Goal: Task Accomplishment & Management: Manage account settings

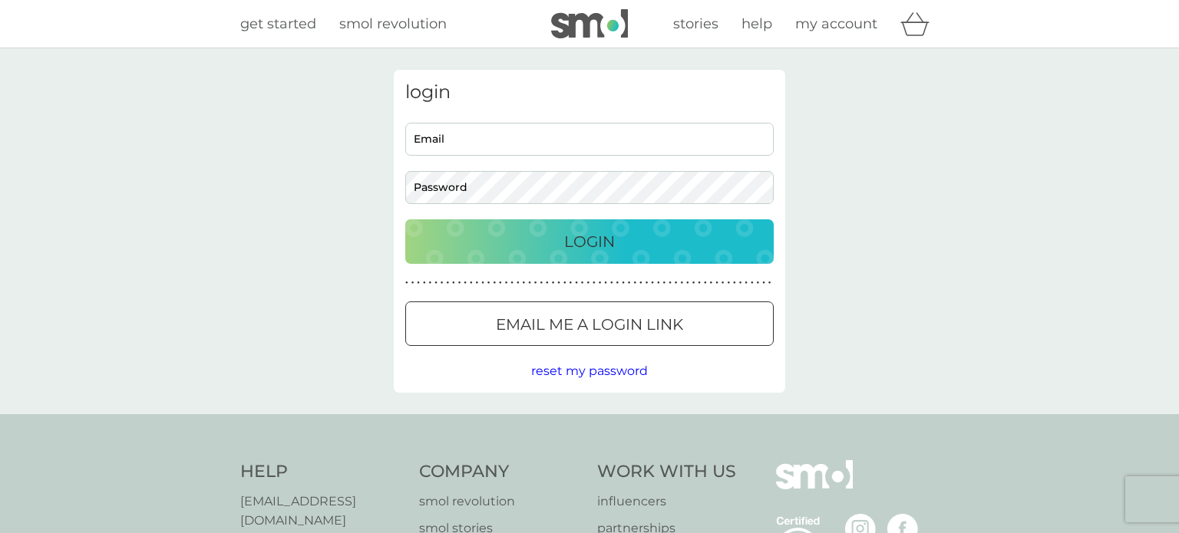
type input "[EMAIL_ADDRESS][DOMAIN_NAME]"
click at [472, 143] on input "[EMAIL_ADDRESS][DOMAIN_NAME]" at bounding box center [589, 139] width 368 height 33
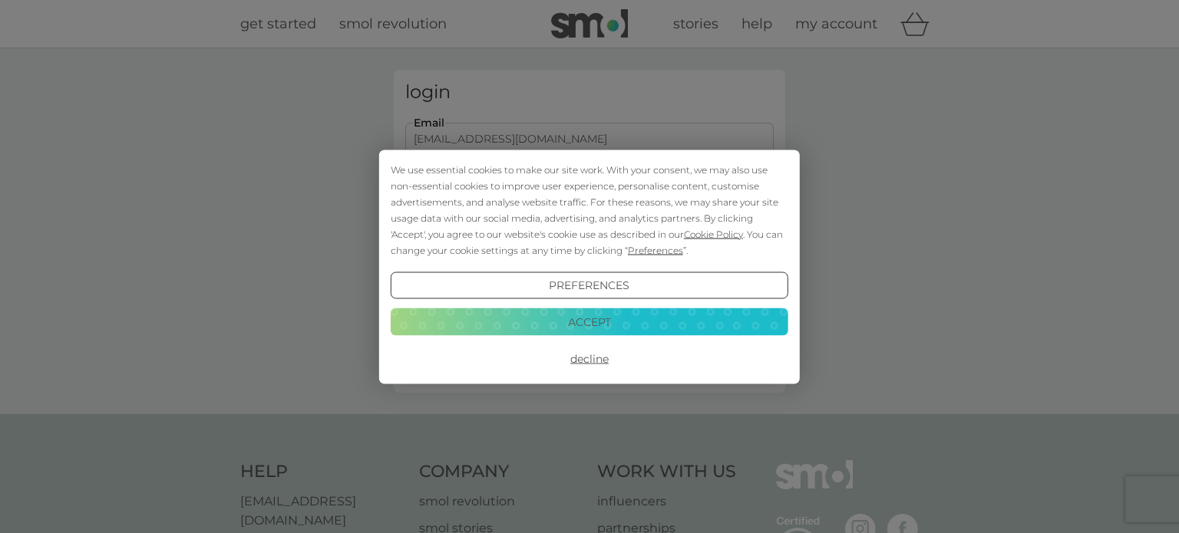
click at [610, 317] on button "Accept" at bounding box center [589, 322] width 397 height 28
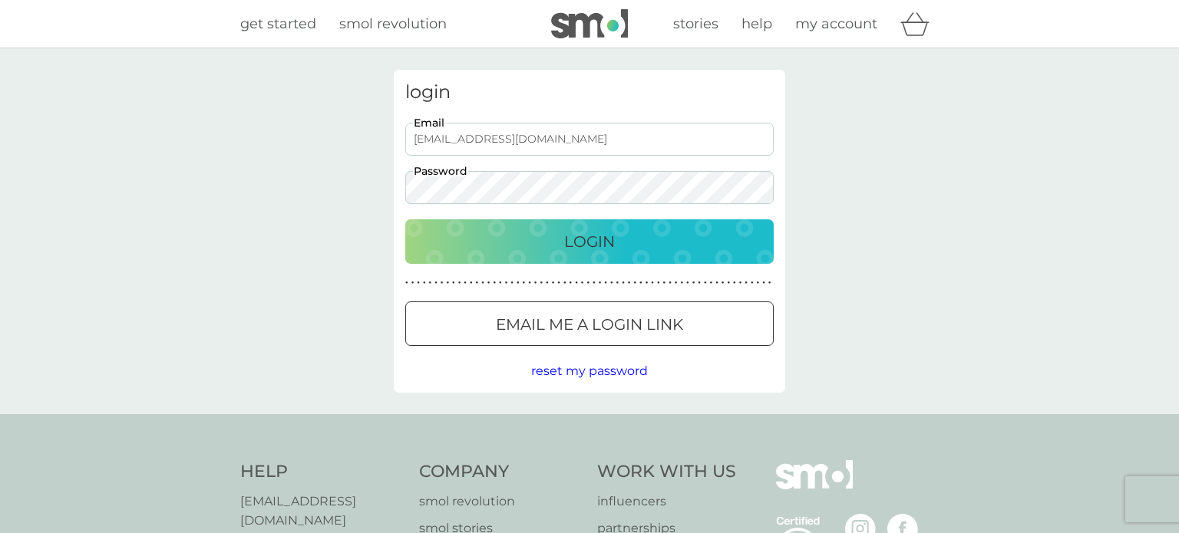
click at [593, 227] on button "Login" at bounding box center [589, 241] width 368 height 45
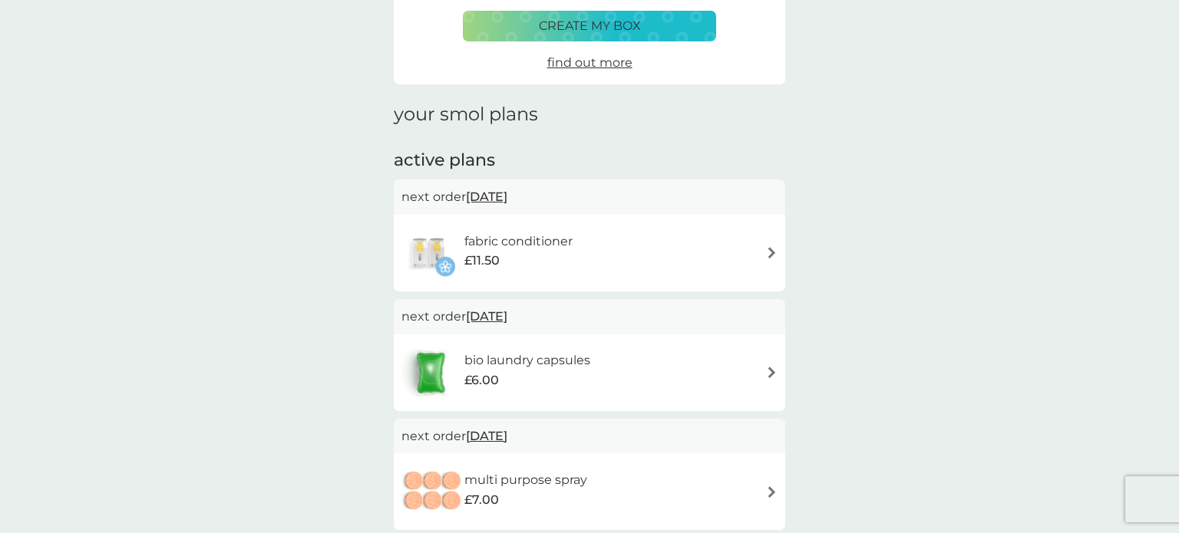
scroll to position [126, 0]
click at [507, 196] on span "13 Sep 2025" at bounding box center [486, 196] width 41 height 30
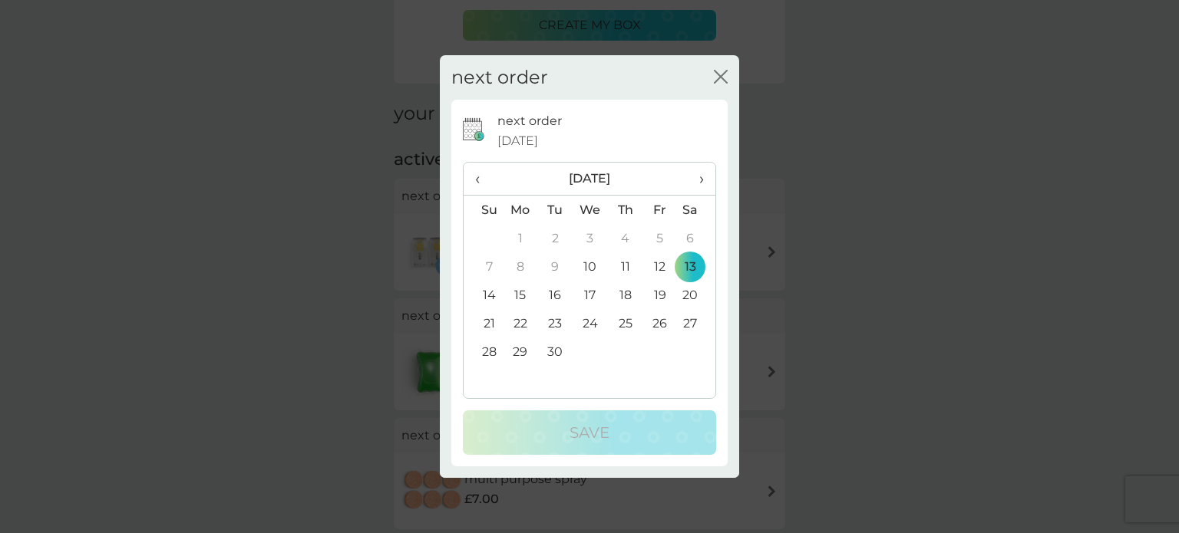
click at [721, 75] on icon "close" at bounding box center [724, 77] width 6 height 12
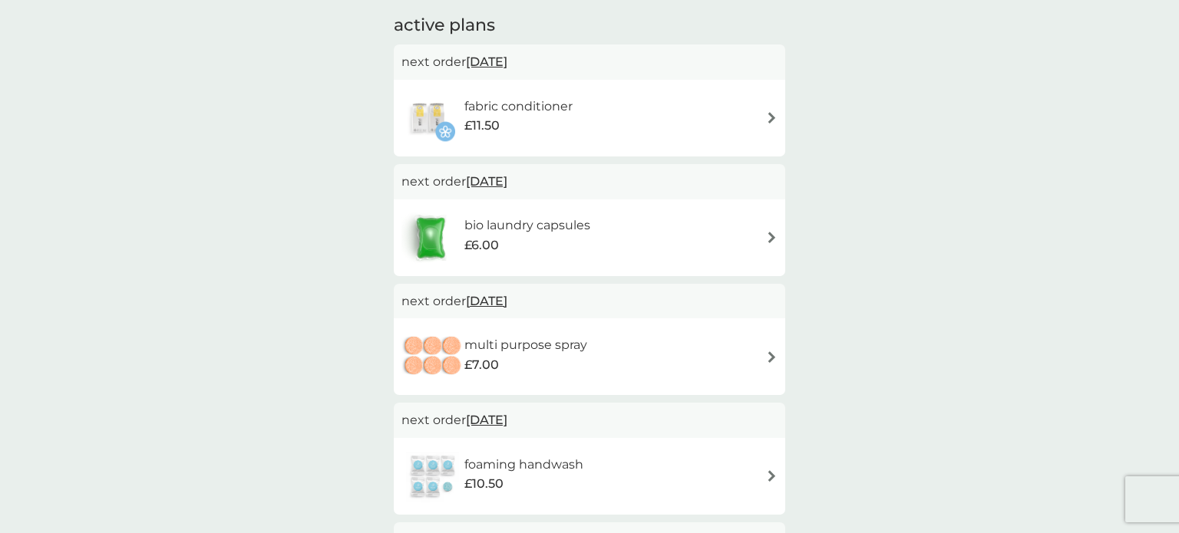
scroll to position [261, 0]
click at [502, 58] on span "13 Sep 2025" at bounding box center [486, 61] width 41 height 30
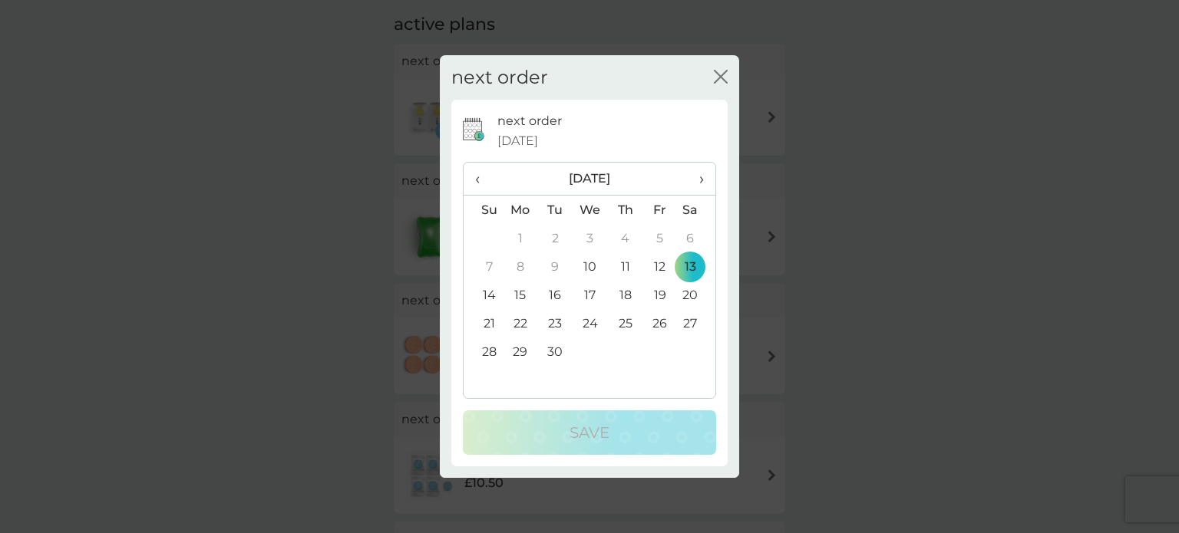
click at [701, 180] on span "›" at bounding box center [695, 179] width 15 height 32
click at [630, 348] on td "30" at bounding box center [625, 352] width 35 height 28
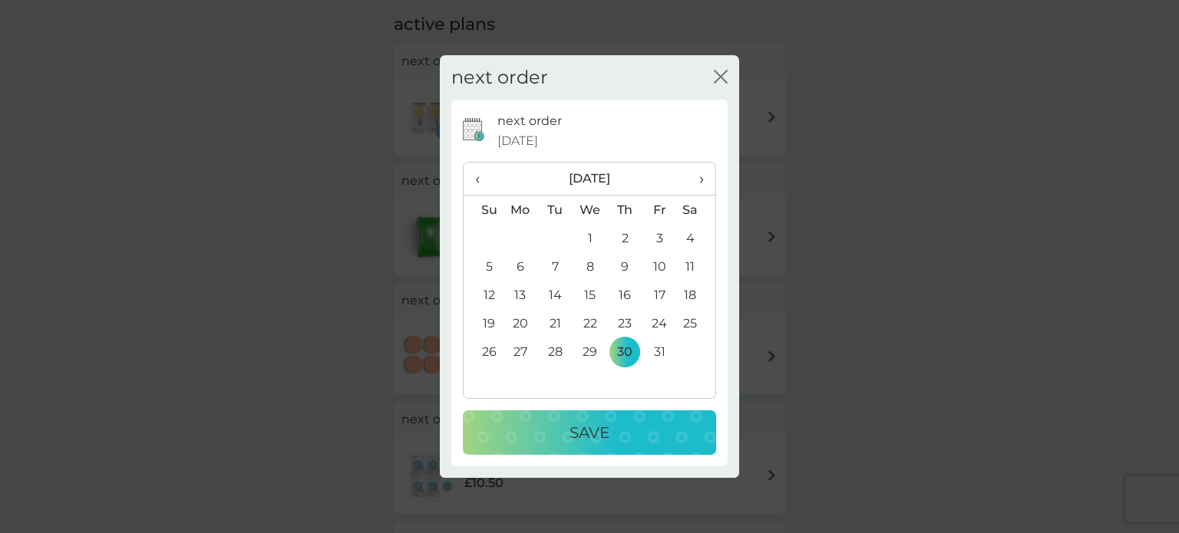
click at [585, 437] on p "Save" at bounding box center [589, 432] width 40 height 25
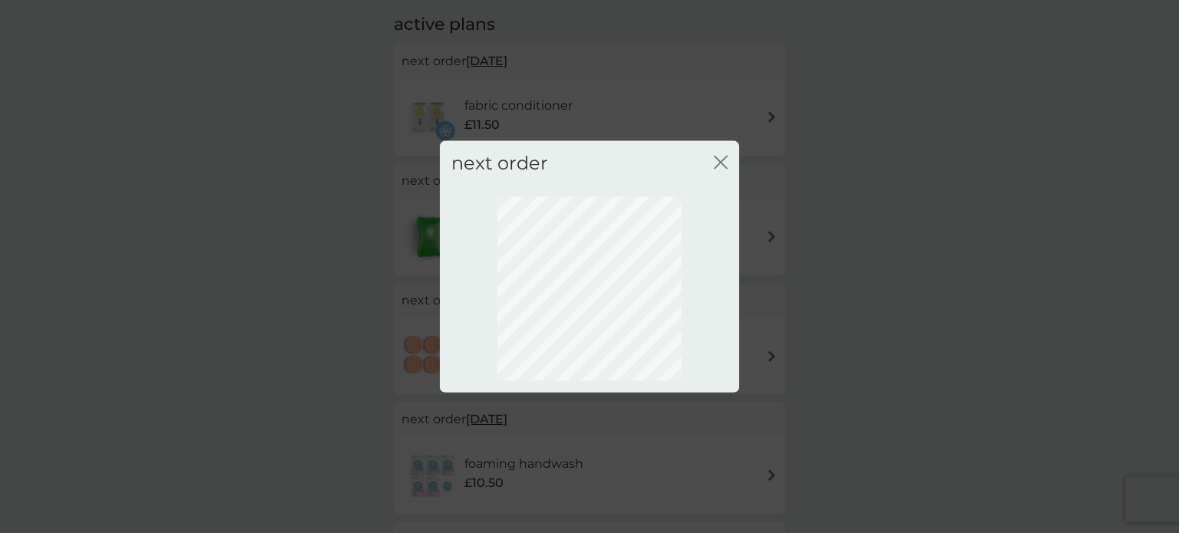
click at [718, 157] on icon "close" at bounding box center [721, 162] width 14 height 14
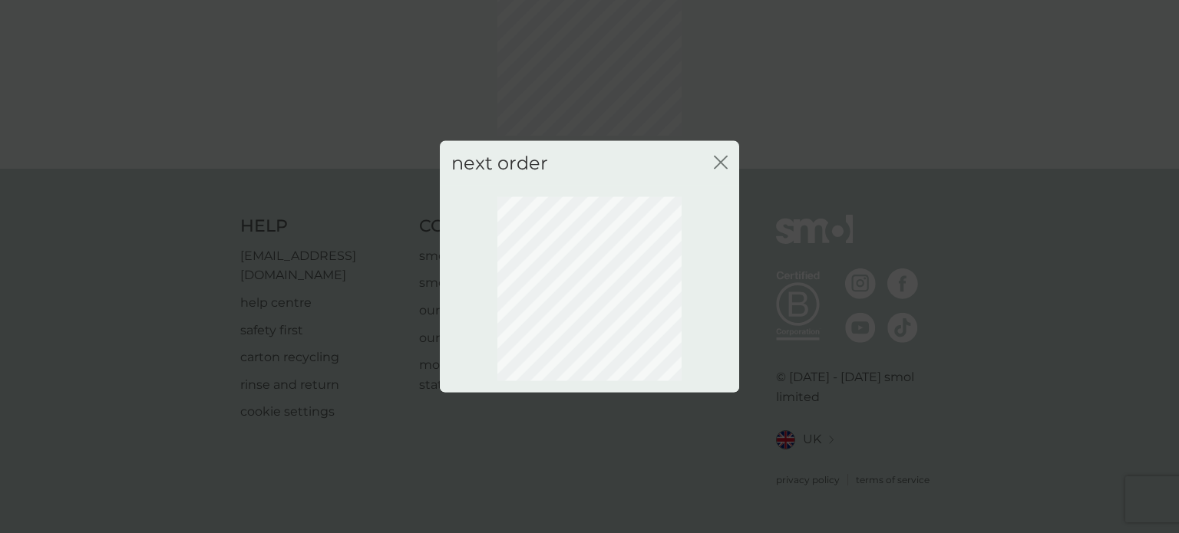
scroll to position [111, 0]
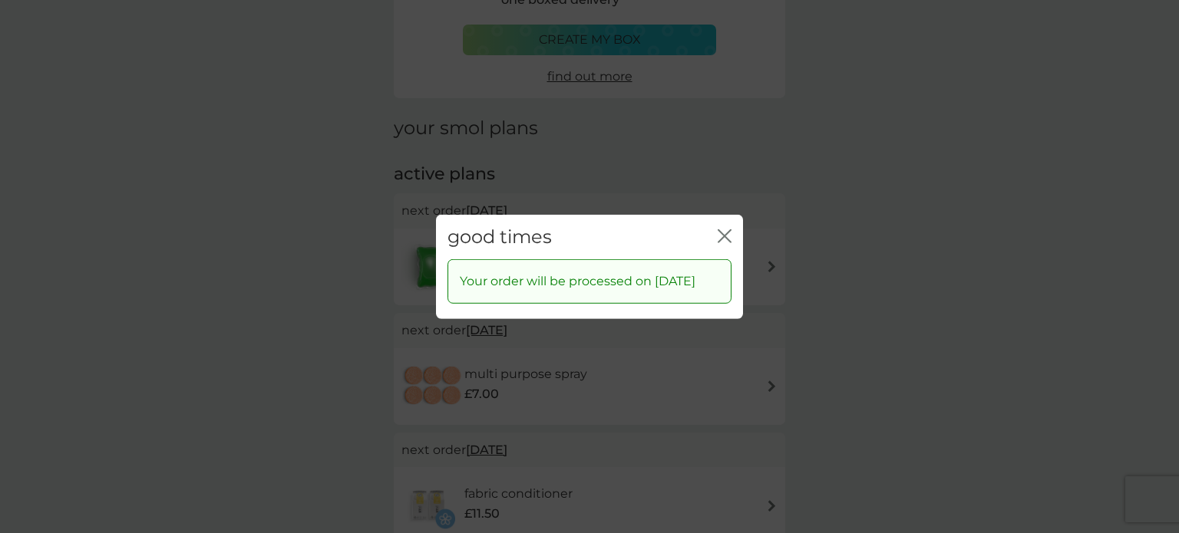
click at [722, 229] on icon "close" at bounding box center [724, 236] width 14 height 14
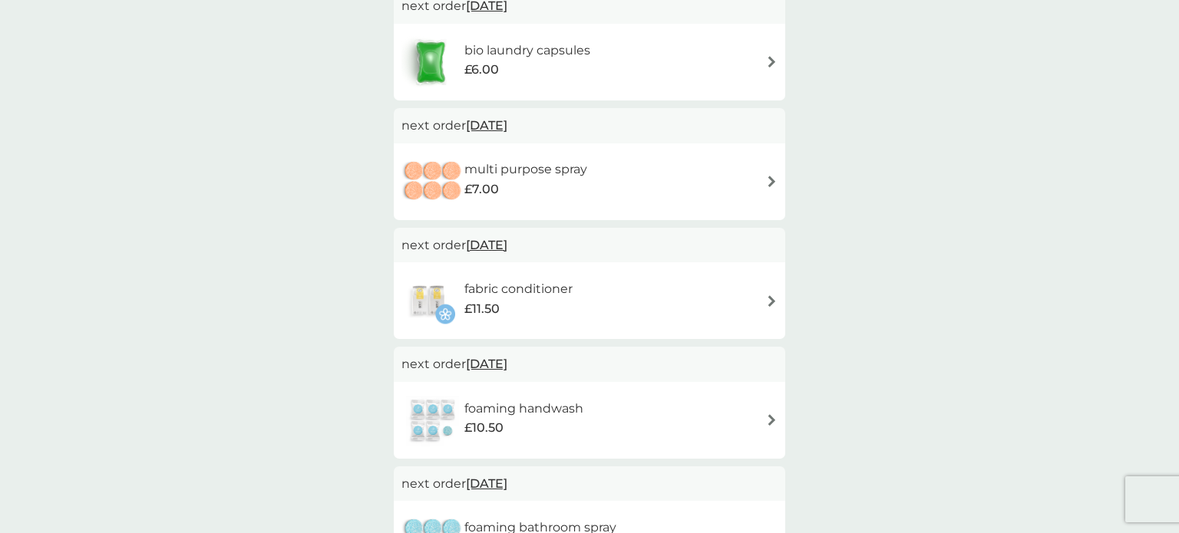
scroll to position [381, 0]
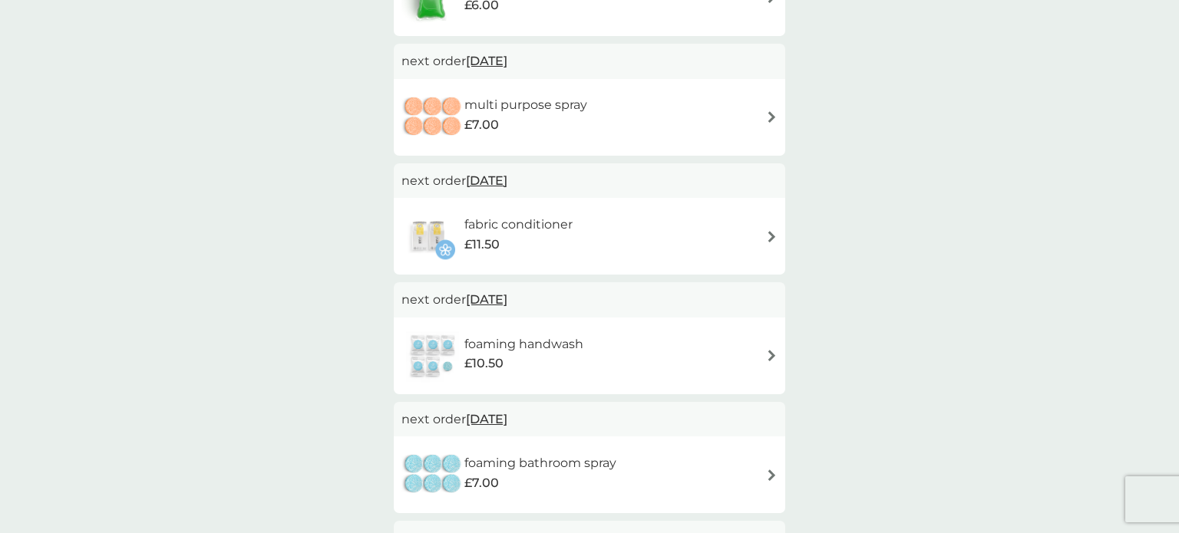
click at [507, 299] on span "30 Oct 2025" at bounding box center [486, 300] width 41 height 30
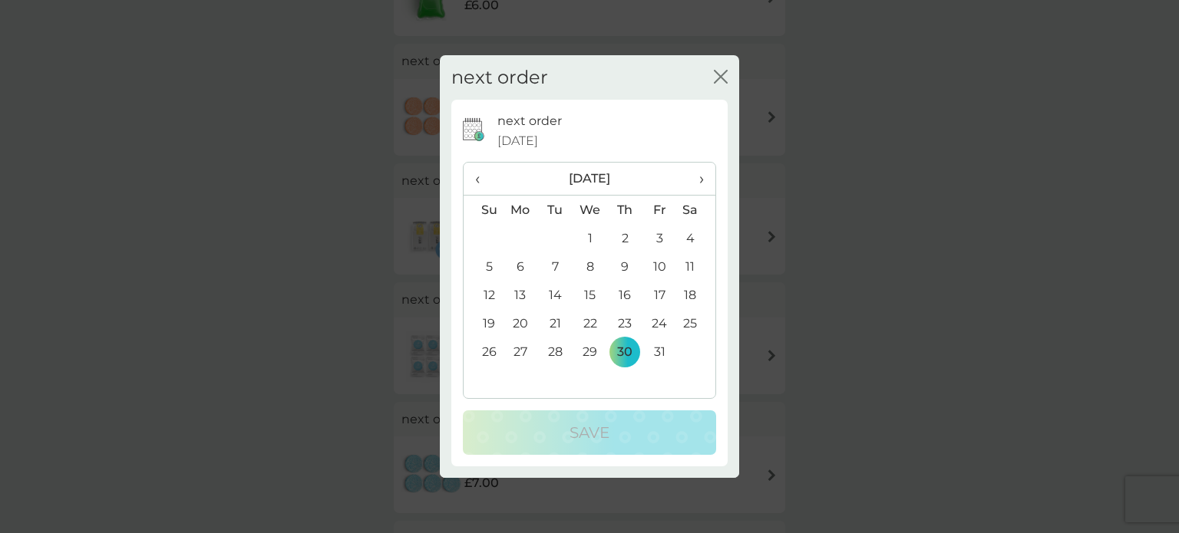
click at [480, 175] on span "‹" at bounding box center [483, 179] width 16 height 32
click at [688, 262] on td "13" at bounding box center [696, 266] width 38 height 28
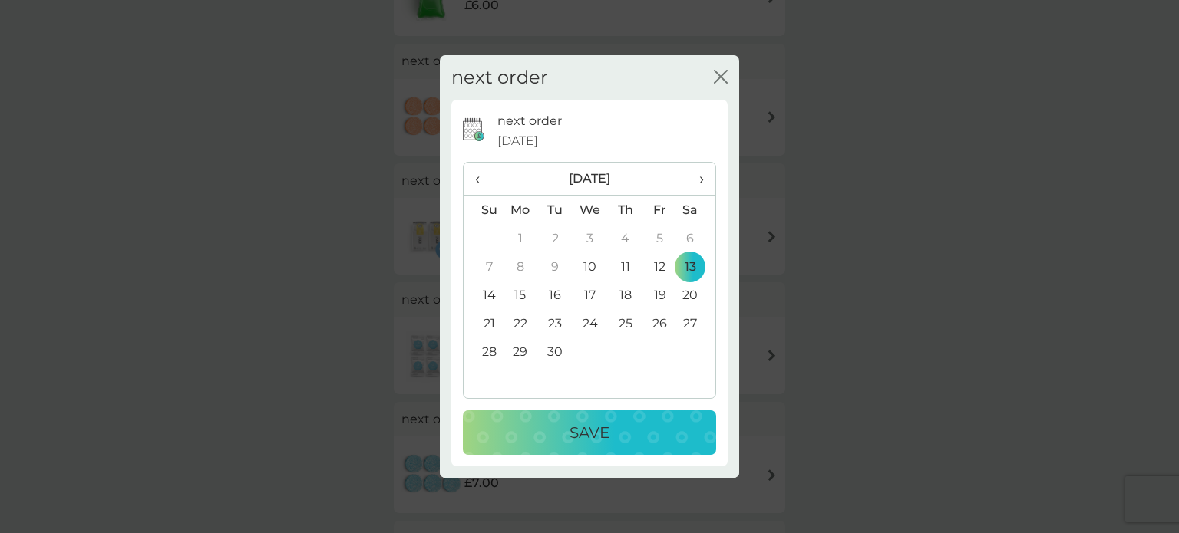
click at [591, 427] on p "Save" at bounding box center [589, 432] width 40 height 25
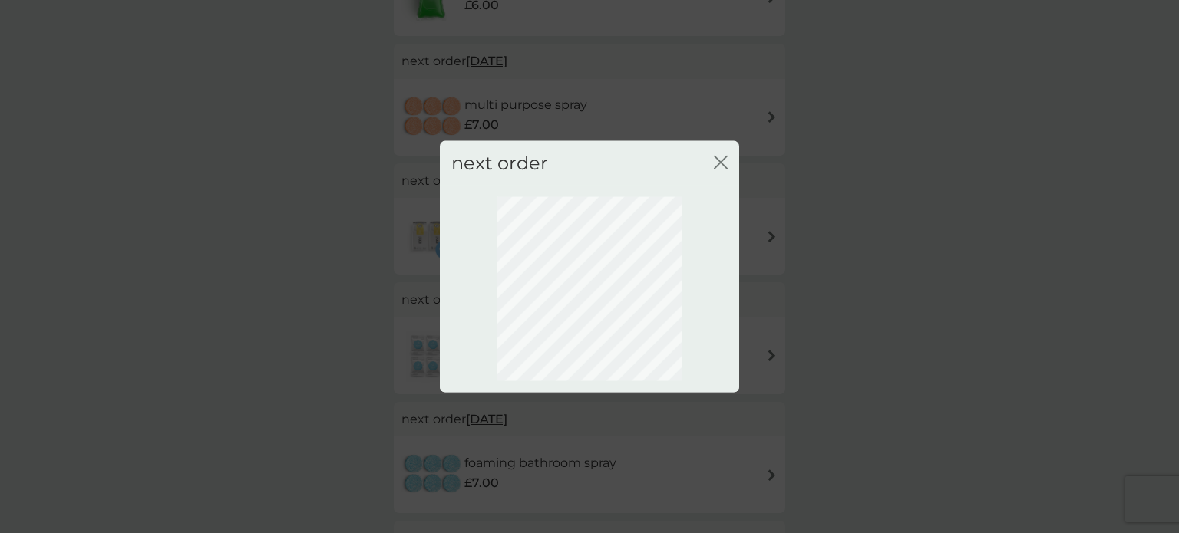
click at [721, 153] on div "close" at bounding box center [721, 163] width 14 height 22
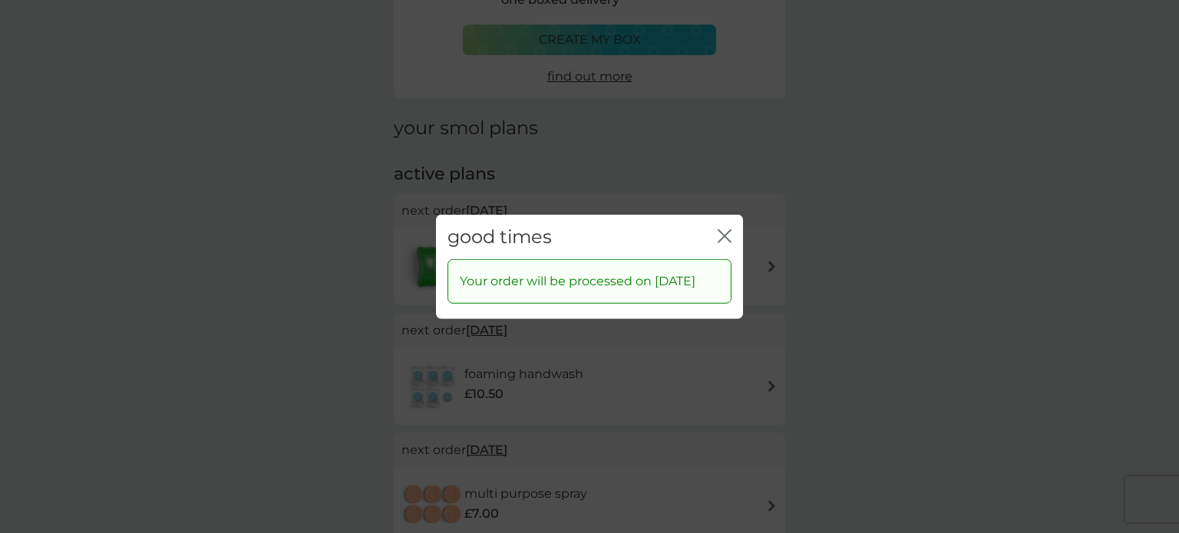
click at [726, 226] on div "close" at bounding box center [724, 237] width 14 height 22
click at [721, 229] on icon "close" at bounding box center [724, 236] width 14 height 14
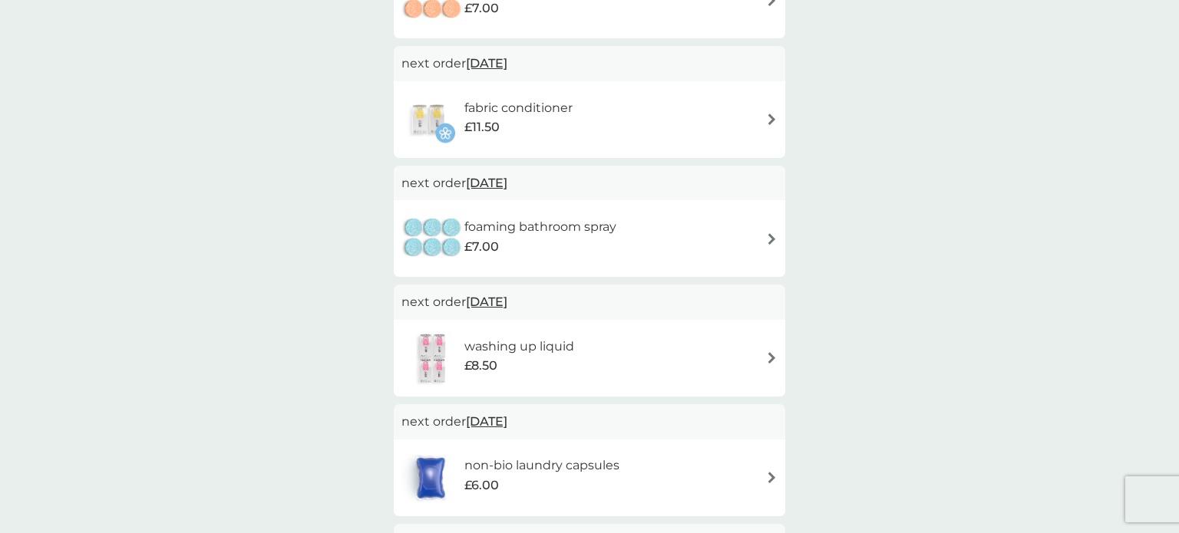
scroll to position [620, 0]
click at [507, 177] on span "6 Nov 2025" at bounding box center [486, 180] width 41 height 30
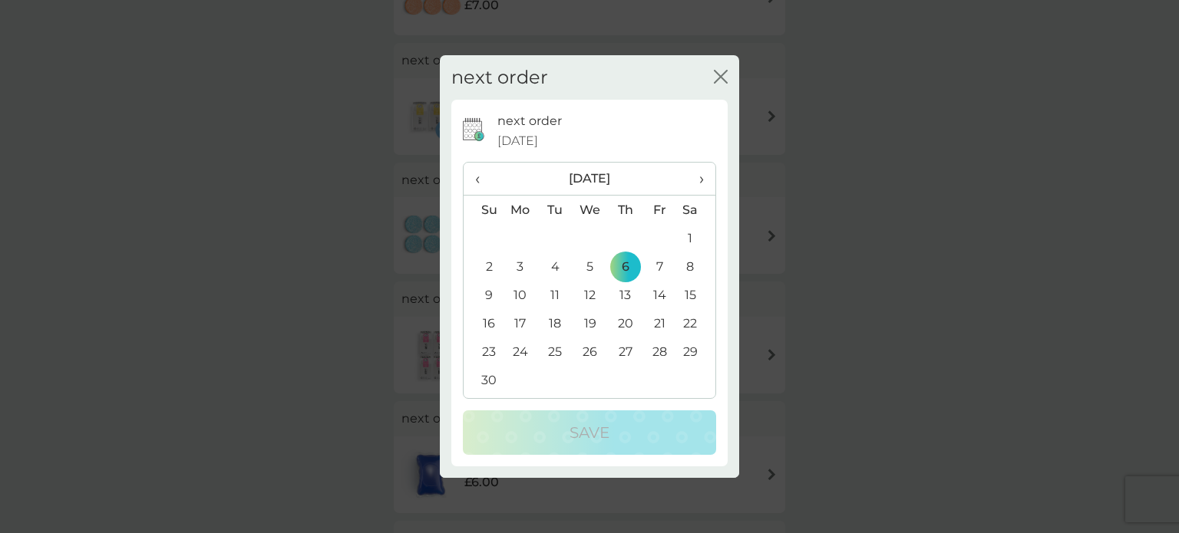
click at [700, 183] on span "›" at bounding box center [695, 179] width 15 height 32
click at [523, 267] on td "5" at bounding box center [520, 266] width 35 height 28
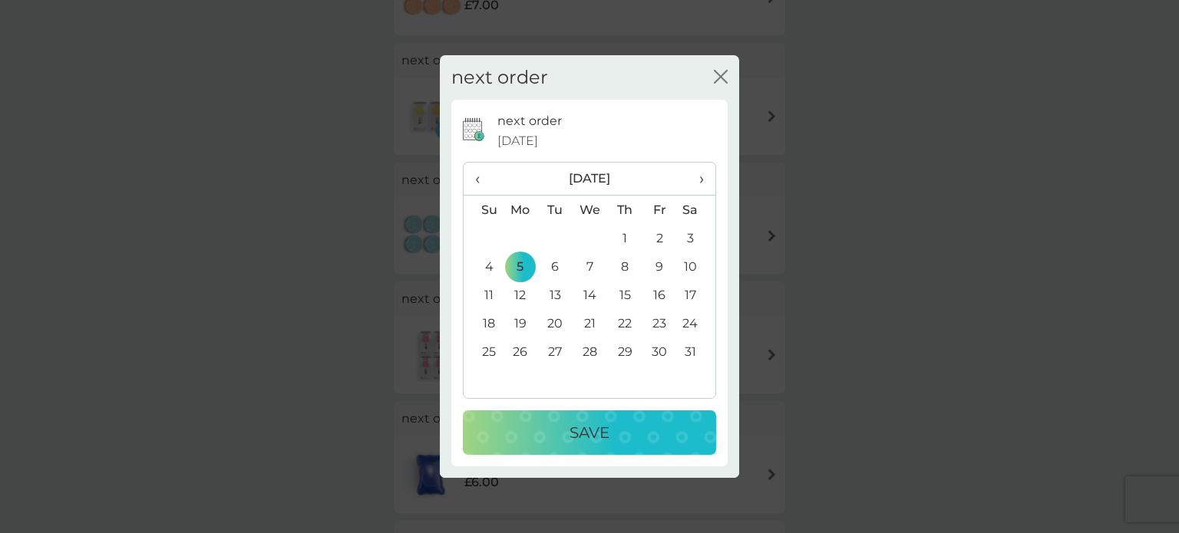
click at [605, 429] on p "Save" at bounding box center [589, 432] width 40 height 25
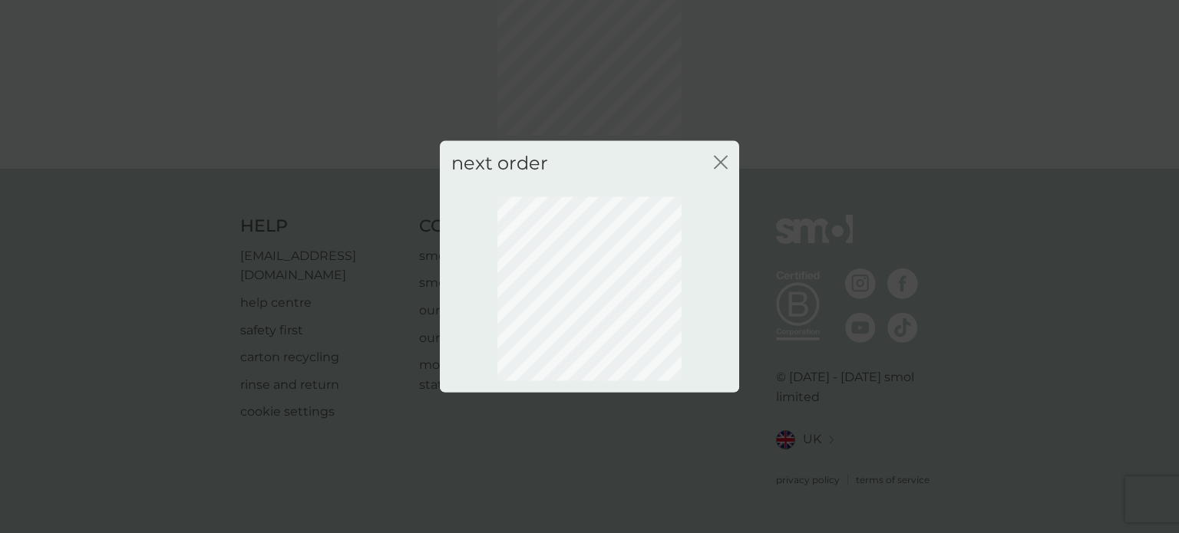
scroll to position [111, 0]
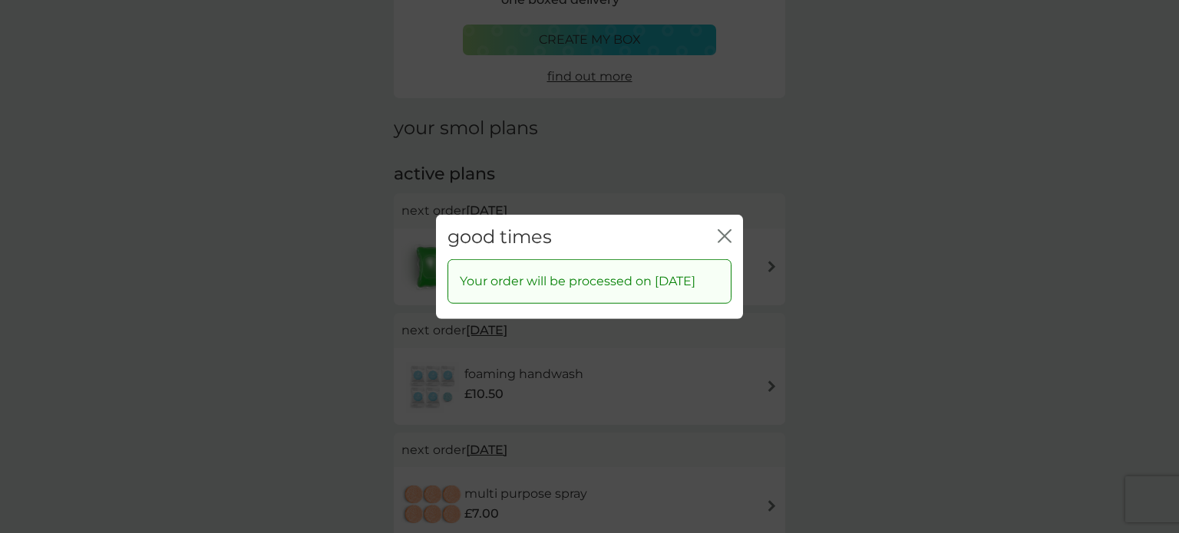
click at [728, 229] on icon "close" at bounding box center [724, 236] width 14 height 14
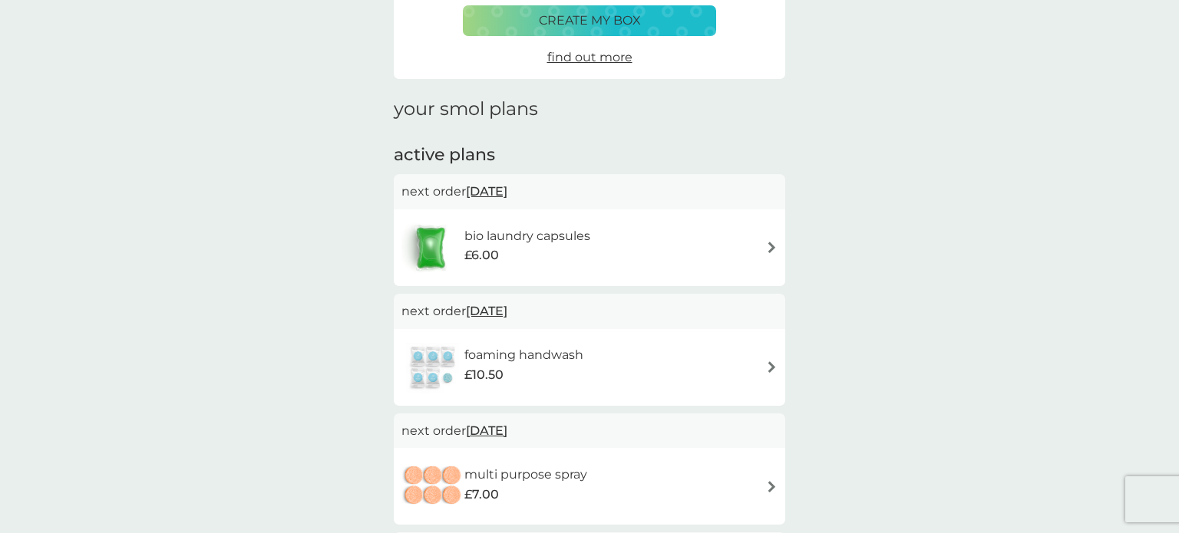
scroll to position [0, 0]
